Goal: Find specific page/section: Locate item on page

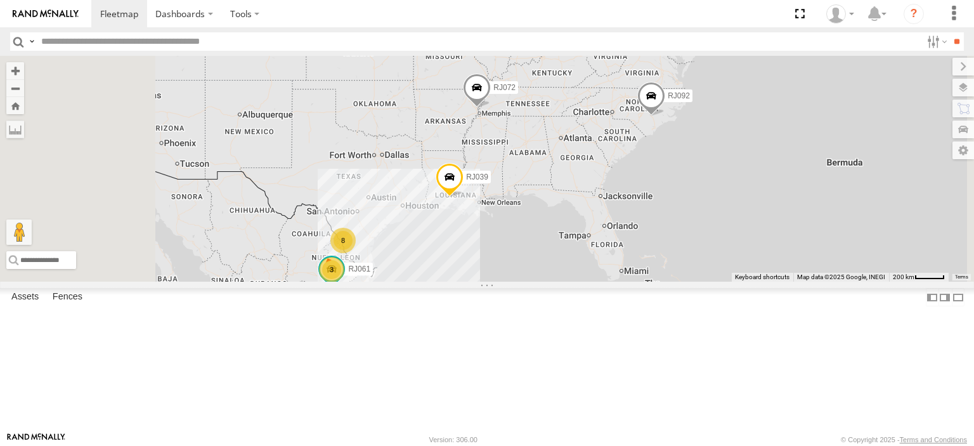
click at [0, 0] on div "TRAFFIX" at bounding box center [0, 0] width 0 height 0
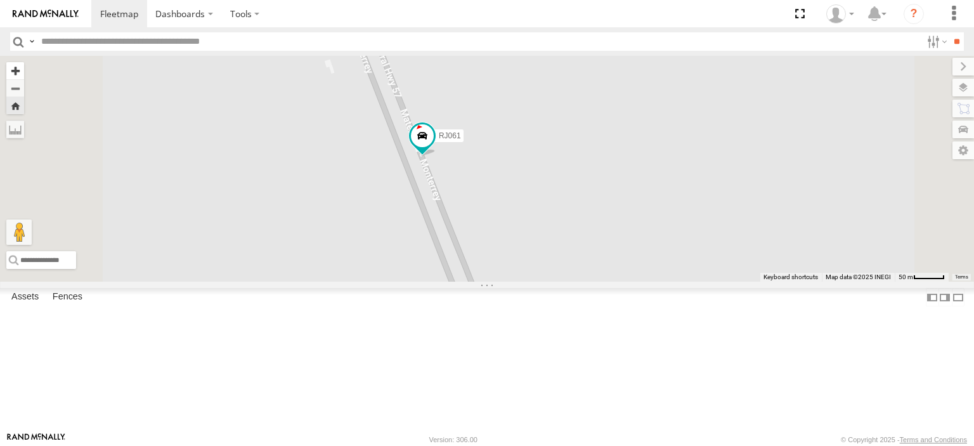
click at [24, 75] on button "Zoom in" at bounding box center [15, 70] width 18 height 17
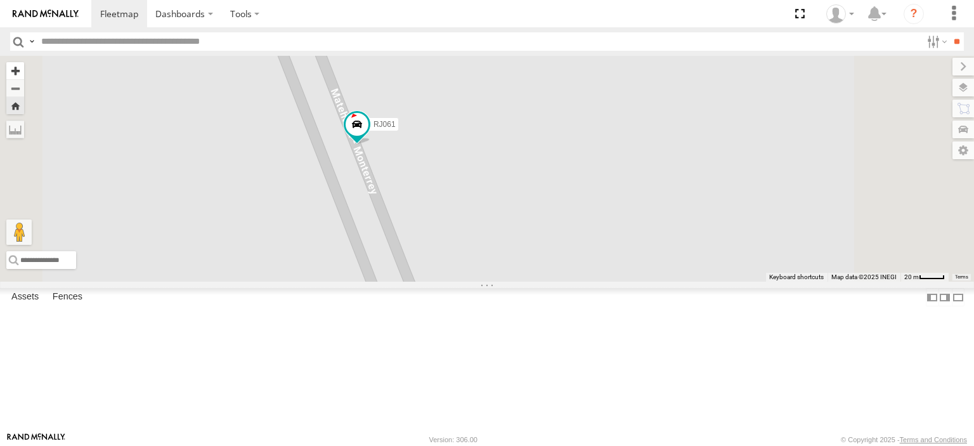
click at [24, 68] on button "Zoom in" at bounding box center [15, 70] width 18 height 17
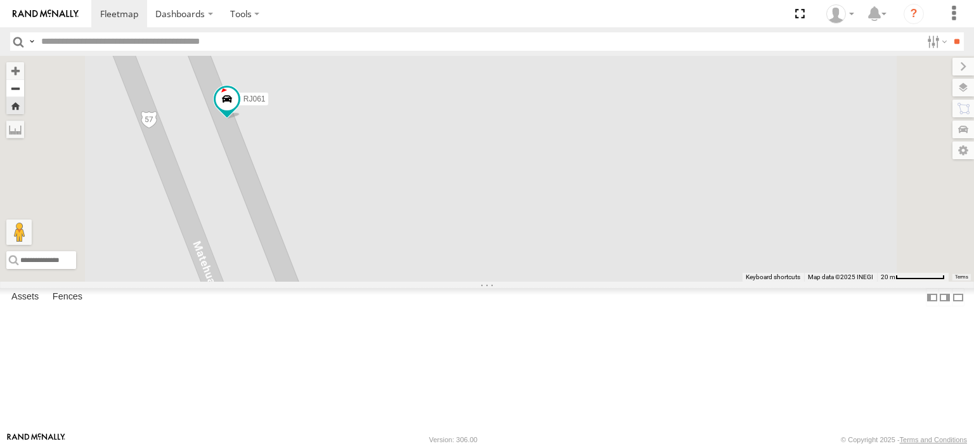
click at [24, 90] on button "Zoom out" at bounding box center [15, 88] width 18 height 18
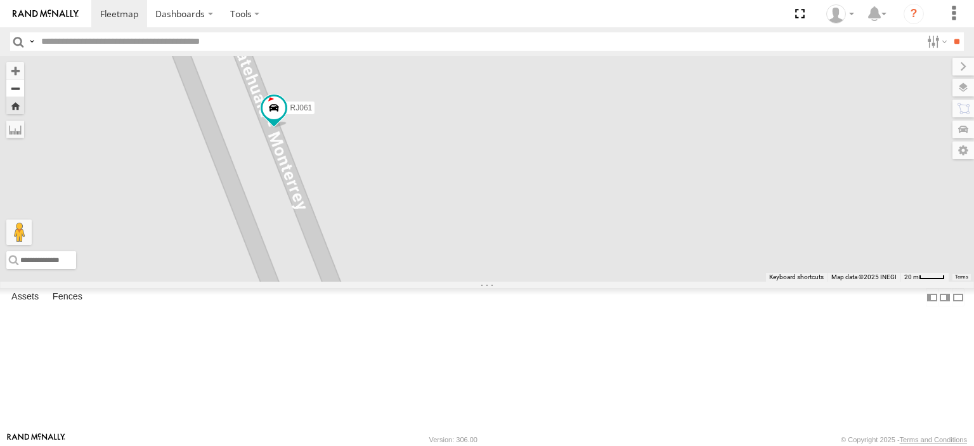
click at [24, 90] on button "Zoom out" at bounding box center [15, 88] width 18 height 18
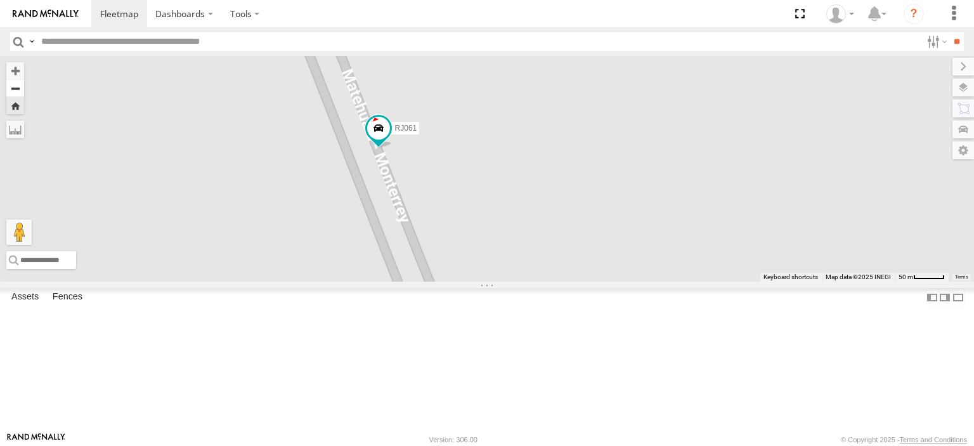
click at [24, 90] on button "Zoom out" at bounding box center [15, 88] width 18 height 18
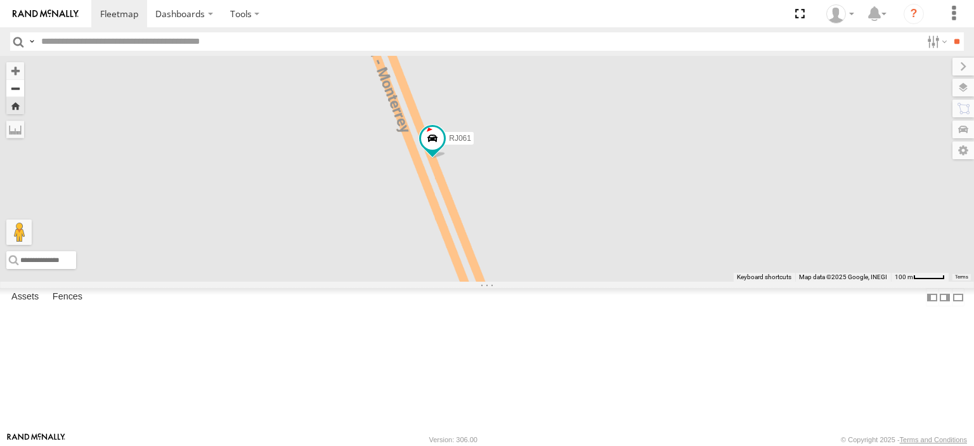
click at [24, 90] on button "Zoom out" at bounding box center [15, 88] width 18 height 18
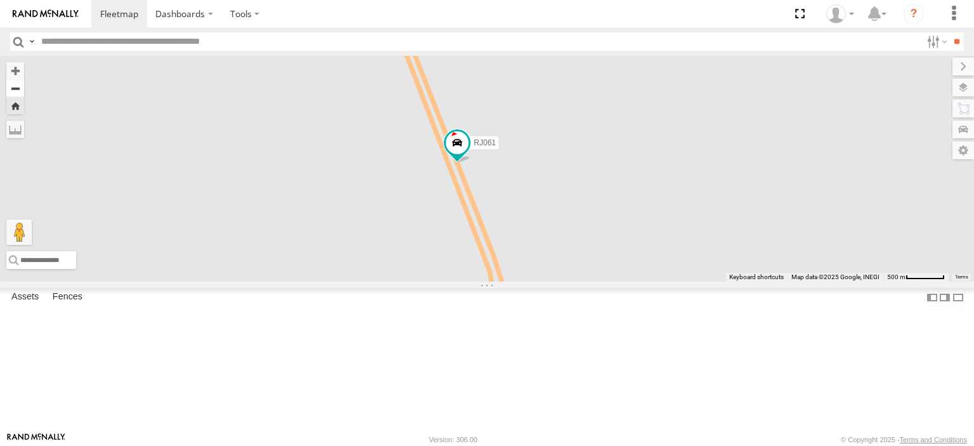
click at [24, 90] on button "Zoom out" at bounding box center [15, 88] width 18 height 18
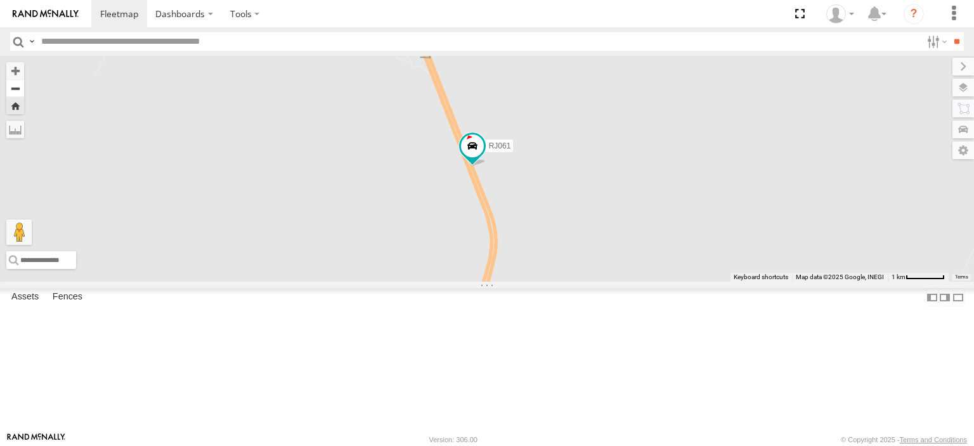
click at [24, 90] on button "Zoom out" at bounding box center [15, 88] width 18 height 18
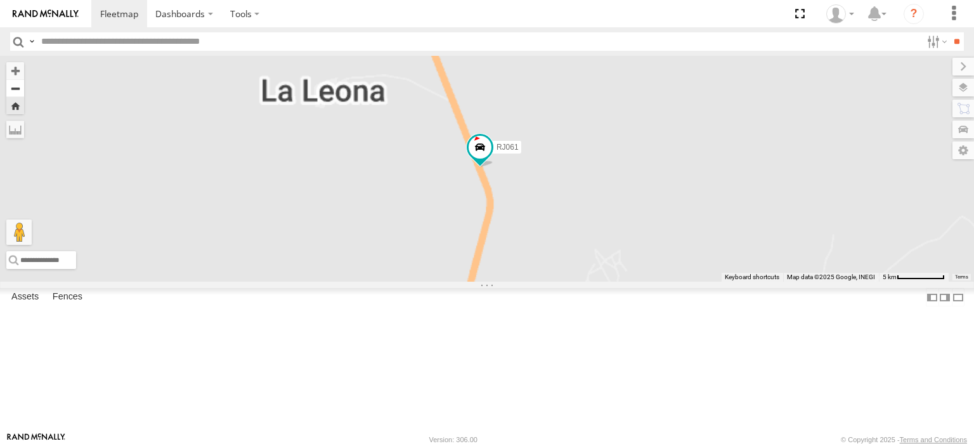
click at [24, 90] on button "Zoom out" at bounding box center [15, 88] width 18 height 18
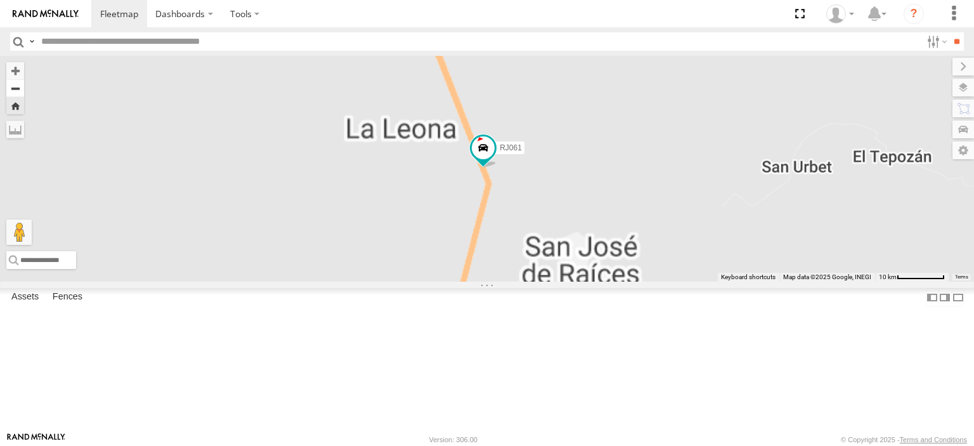
click at [24, 90] on button "Zoom out" at bounding box center [15, 88] width 18 height 18
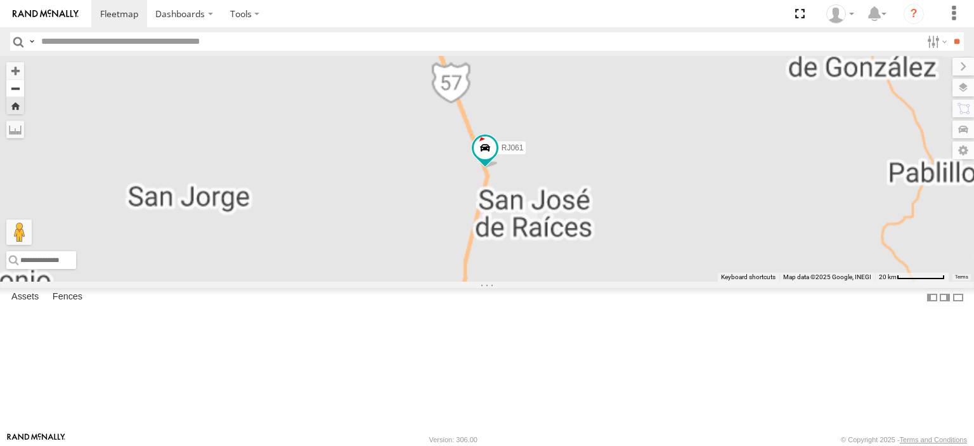
click at [24, 90] on button "Zoom out" at bounding box center [15, 88] width 18 height 18
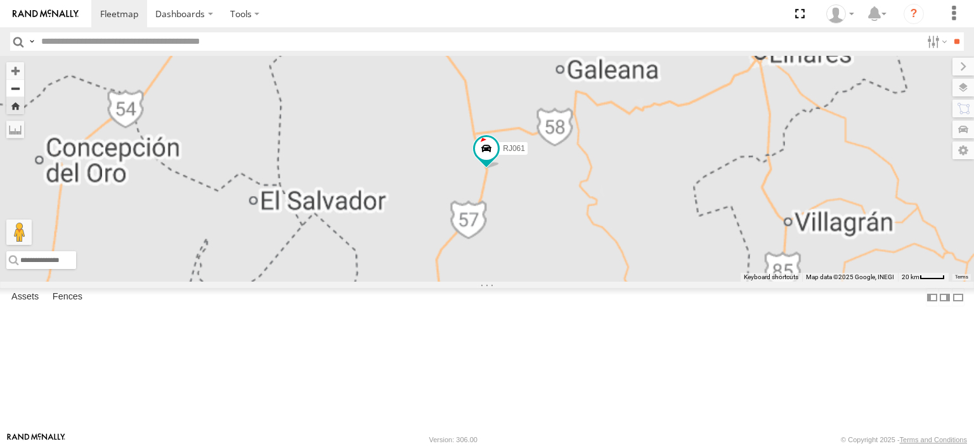
click at [24, 90] on button "Zoom out" at bounding box center [15, 88] width 18 height 18
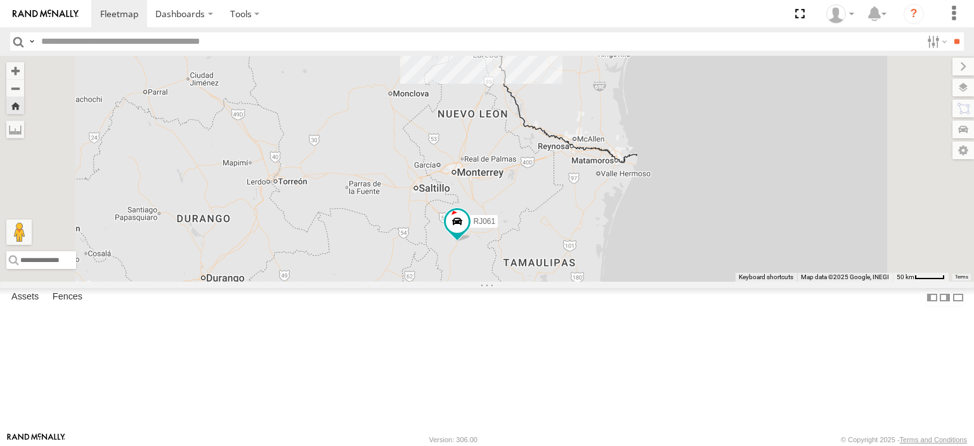
drag, startPoint x: 659, startPoint y: 131, endPoint x: 628, endPoint y: 205, distance: 79.8
click at [628, 205] on div "RJ061" at bounding box center [487, 169] width 974 height 226
click at [465, 234] on span at bounding box center [453, 222] width 23 height 23
